Goal: Task Accomplishment & Management: Manage account settings

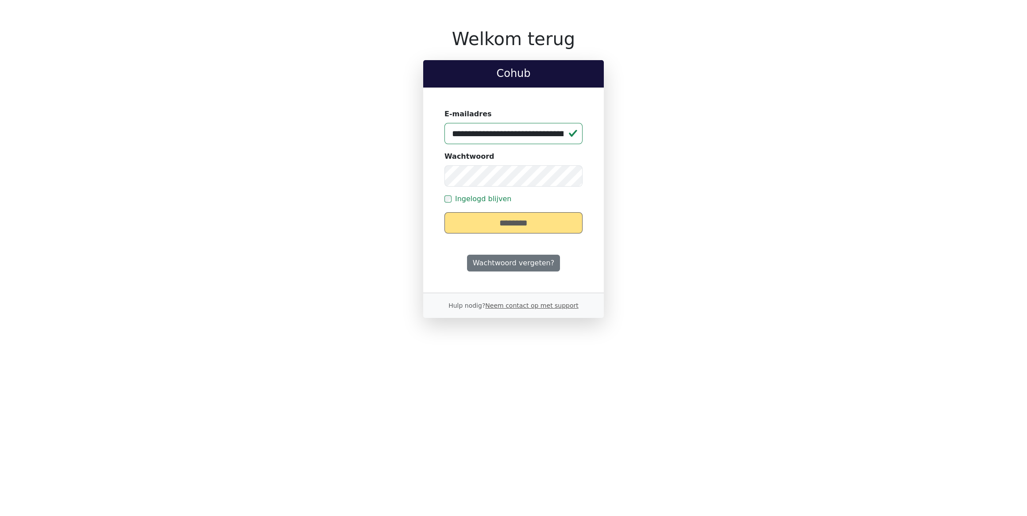
click at [525, 223] on div "********" at bounding box center [513, 222] width 138 height 21
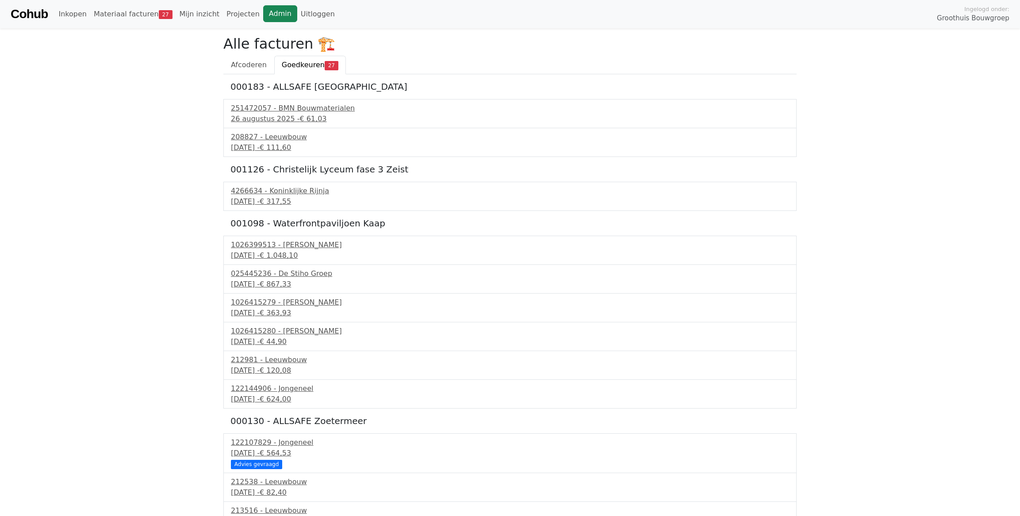
click at [264, 11] on link "Admin" at bounding box center [280, 13] width 34 height 17
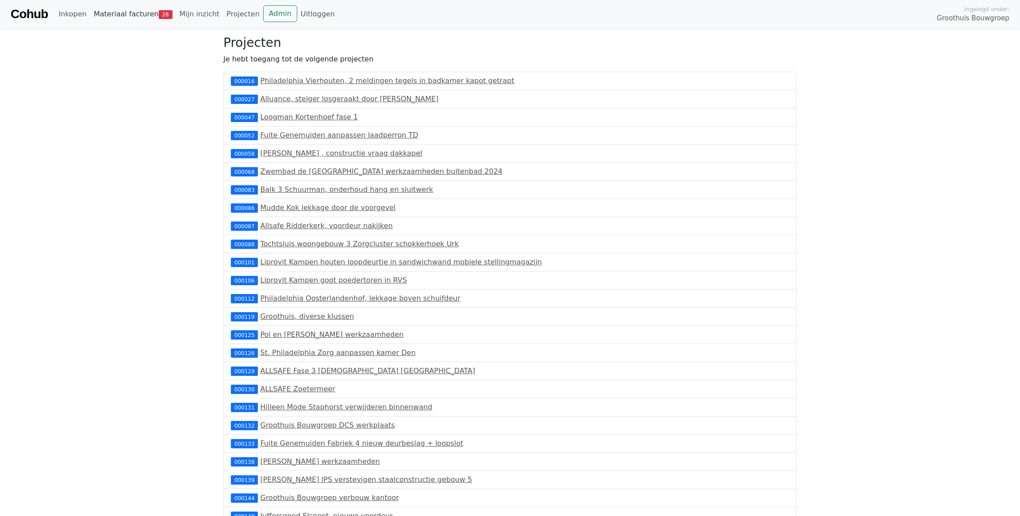
click at [133, 15] on link "Materiaal facturen 28" at bounding box center [133, 14] width 86 height 18
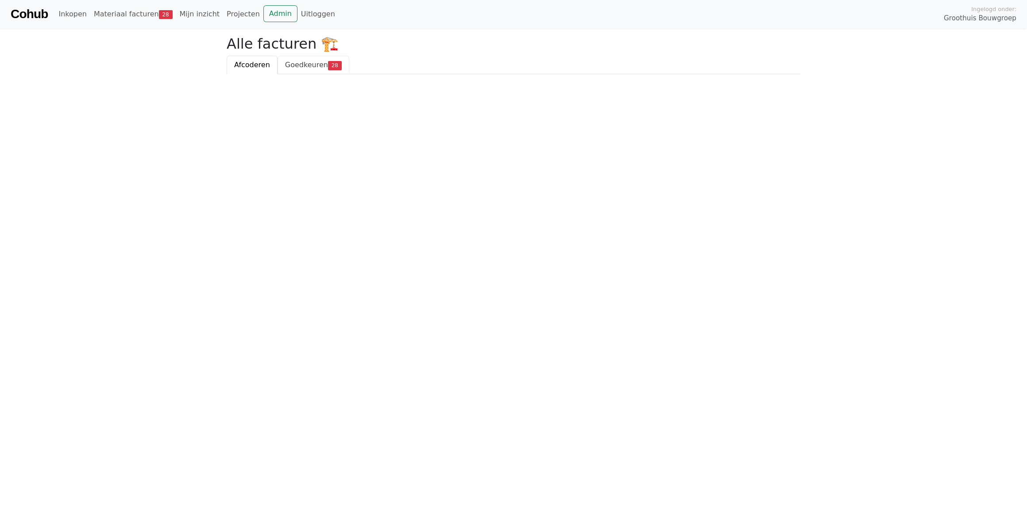
click at [298, 67] on span "Goedkeuren" at bounding box center [306, 65] width 43 height 8
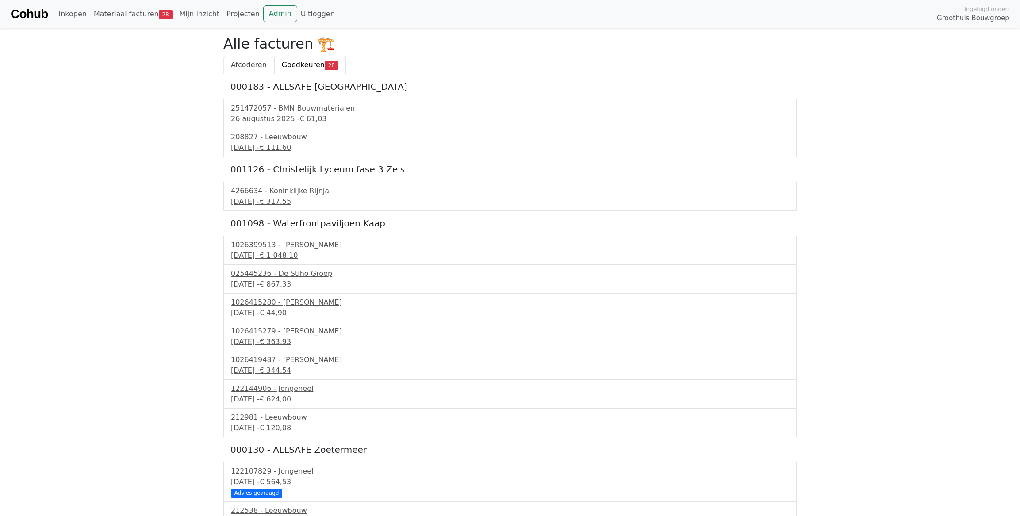
click at [243, 65] on span "Afcoderen" at bounding box center [249, 65] width 36 height 8
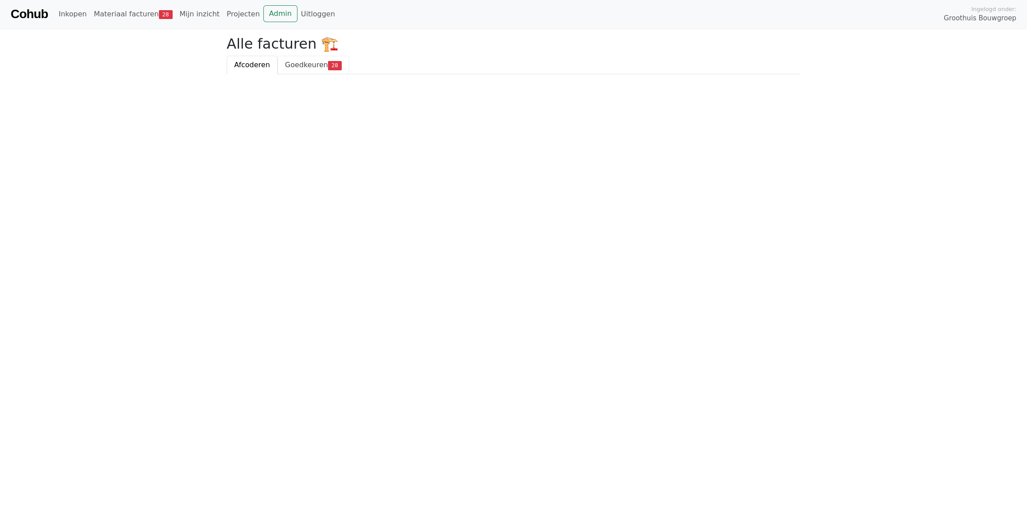
click at [298, 64] on span "Goedkeuren" at bounding box center [306, 65] width 43 height 8
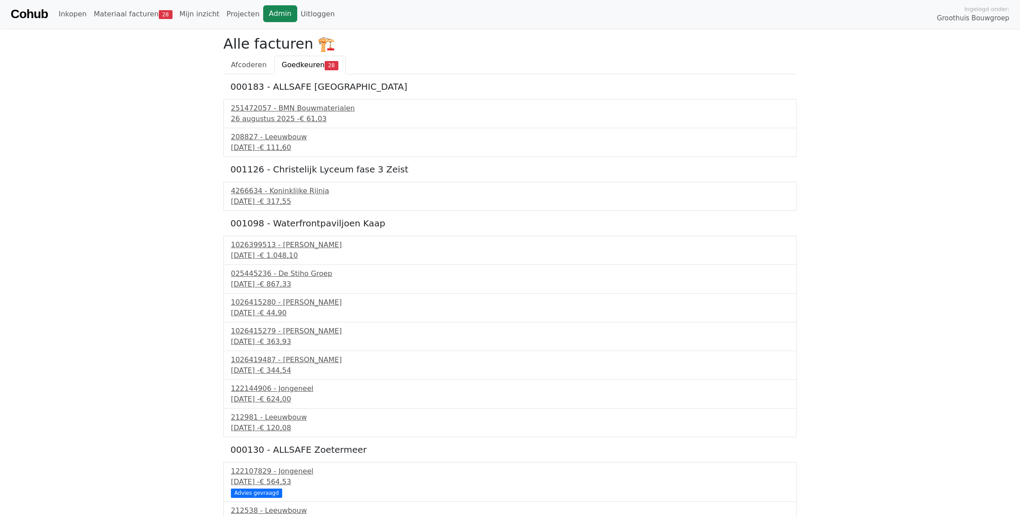
click at [268, 16] on link "Admin" at bounding box center [280, 13] width 34 height 17
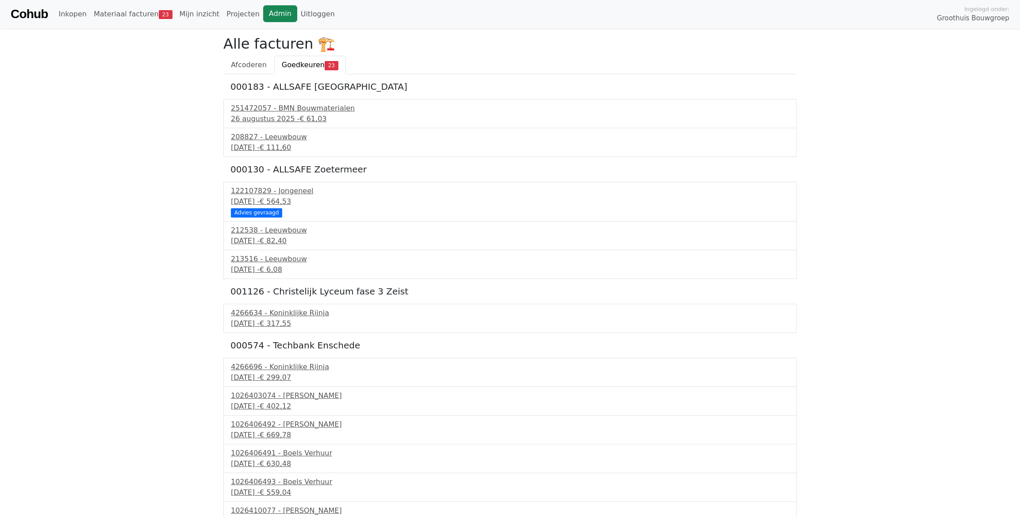
click at [263, 16] on link "Admin" at bounding box center [280, 13] width 34 height 17
